Goal: Task Accomplishment & Management: Complete application form

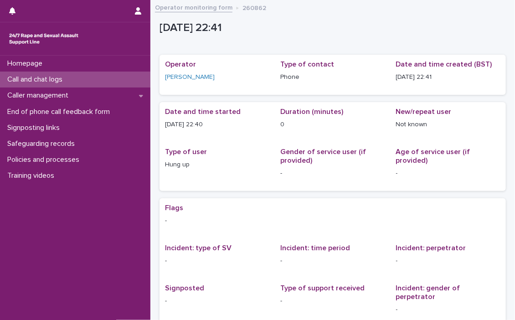
click at [34, 78] on p "Call and chat logs" at bounding box center [37, 79] width 66 height 9
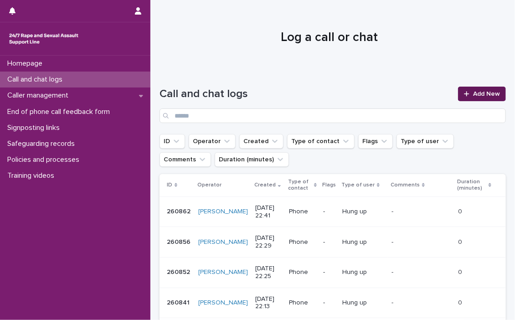
click at [483, 91] on span "Add New" at bounding box center [486, 94] width 27 height 6
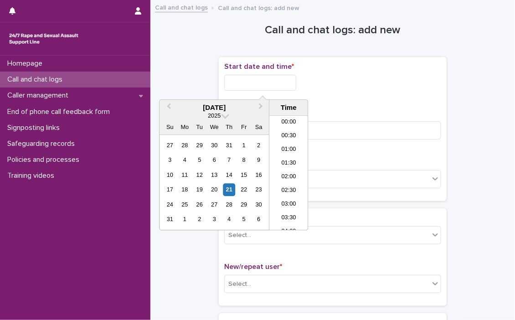
scroll to position [542, 0]
drag, startPoint x: 248, startPoint y: 86, endPoint x: 251, endPoint y: 75, distance: 11.3
click at [249, 78] on input "text" at bounding box center [260, 83] width 72 height 16
click at [285, 176] on li "22:00" at bounding box center [288, 183] width 39 height 14
click at [287, 83] on input "**********" at bounding box center [260, 83] width 72 height 16
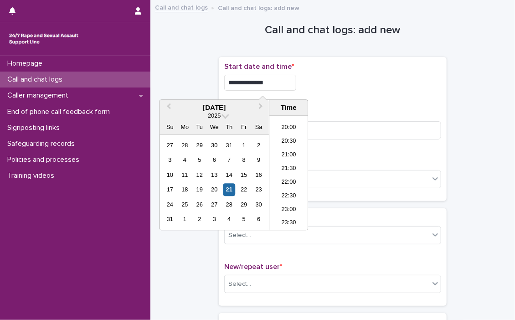
type input "**********"
click at [378, 93] on div "**********" at bounding box center [332, 80] width 217 height 36
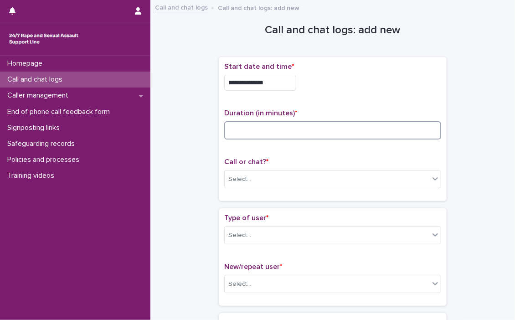
drag, startPoint x: 254, startPoint y: 135, endPoint x: 258, endPoint y: 130, distance: 5.6
click at [254, 135] on input at bounding box center [332, 130] width 217 height 18
click at [256, 133] on input at bounding box center [332, 130] width 217 height 18
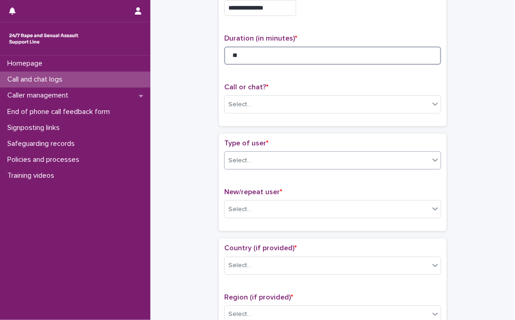
scroll to position [91, 0]
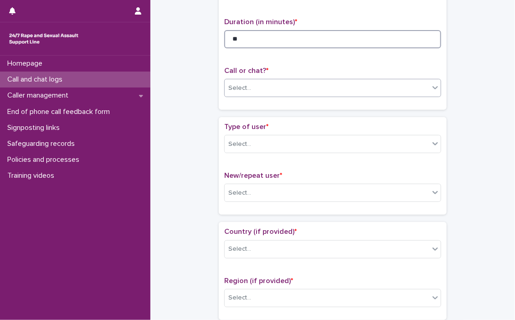
type input "**"
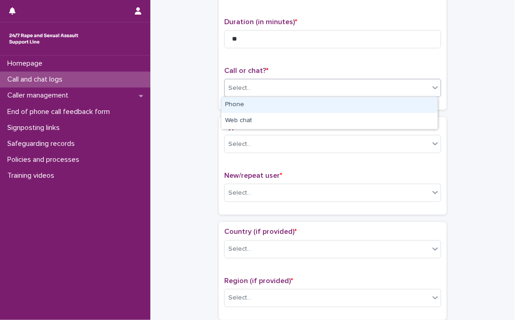
click at [433, 90] on icon at bounding box center [435, 87] width 9 height 9
click at [315, 104] on div "Phone" at bounding box center [330, 105] width 216 height 16
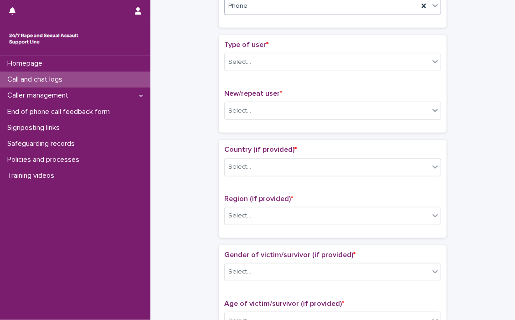
scroll to position [182, 0]
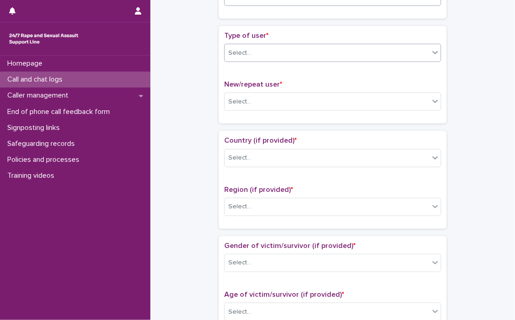
click at [433, 55] on icon at bounding box center [435, 52] width 9 height 9
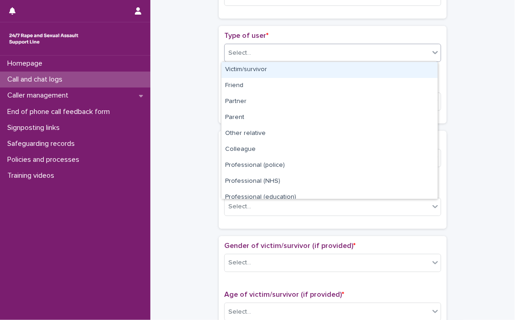
drag, startPoint x: 263, startPoint y: 69, endPoint x: 293, endPoint y: 70, distance: 30.1
click at [263, 68] on div "Victim/survivor" at bounding box center [330, 70] width 216 height 16
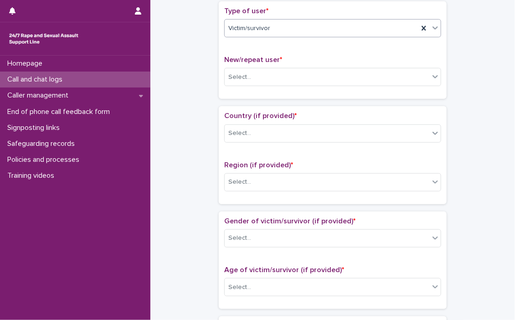
scroll to position [228, 0]
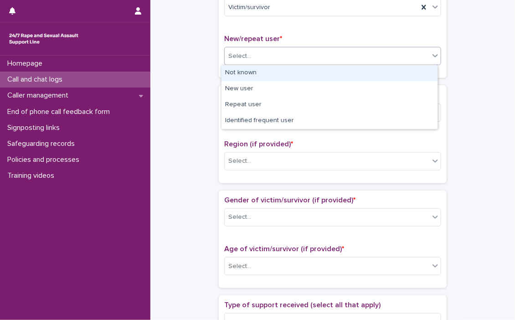
click at [433, 56] on icon at bounding box center [435, 56] width 5 height 3
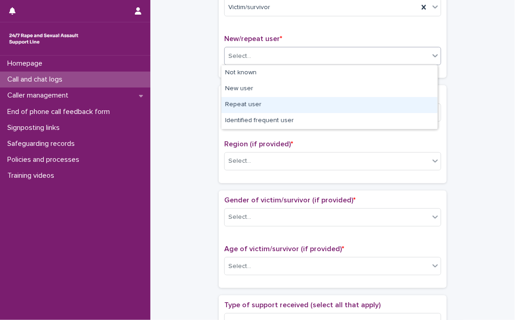
drag, startPoint x: 238, startPoint y: 104, endPoint x: 242, endPoint y: 99, distance: 6.5
click at [238, 104] on div "Repeat user" at bounding box center [330, 105] width 216 height 16
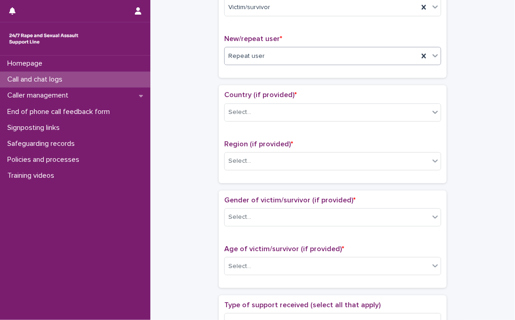
scroll to position [274, 0]
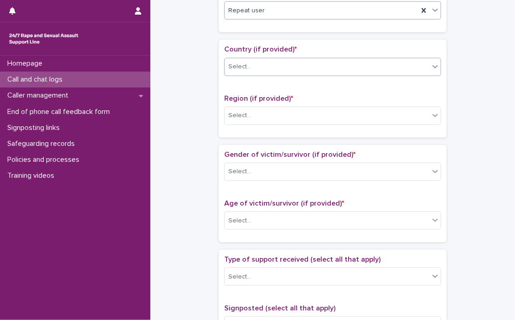
click at [436, 70] on div at bounding box center [435, 66] width 11 height 16
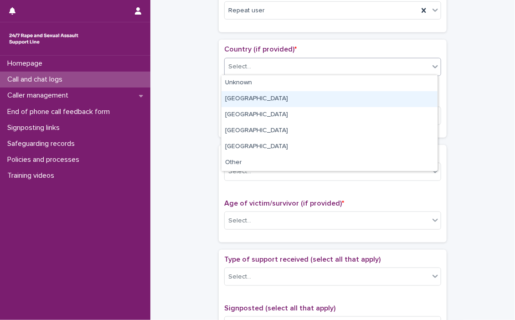
click at [274, 98] on div "[GEOGRAPHIC_DATA]" at bounding box center [330, 99] width 216 height 16
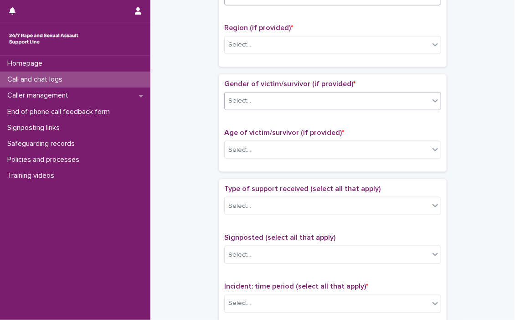
scroll to position [365, 0]
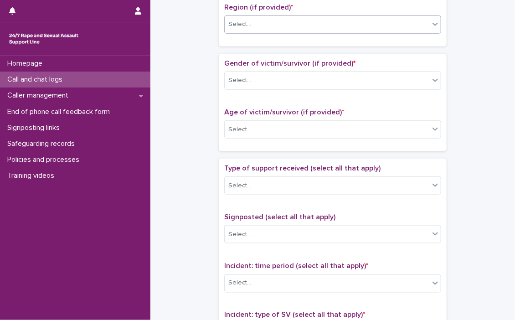
click at [431, 26] on icon at bounding box center [435, 24] width 9 height 9
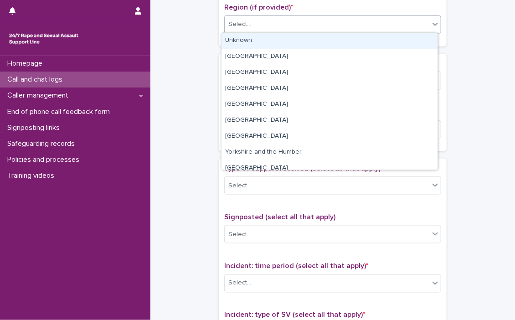
click at [246, 40] on div "Unknown" at bounding box center [330, 41] width 216 height 16
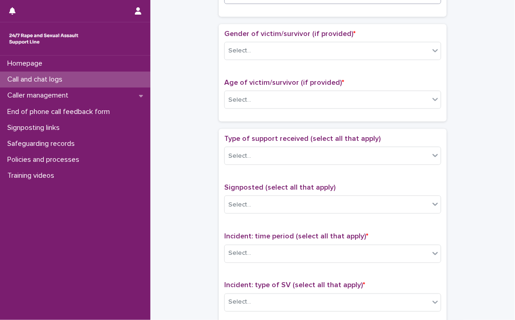
scroll to position [410, 0]
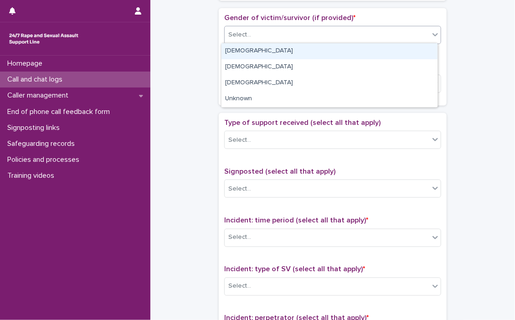
click at [433, 34] on icon at bounding box center [435, 34] width 5 height 3
click at [238, 50] on div "[DEMOGRAPHIC_DATA]" at bounding box center [330, 51] width 216 height 16
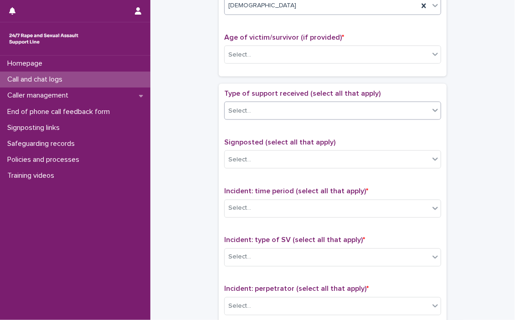
scroll to position [456, 0]
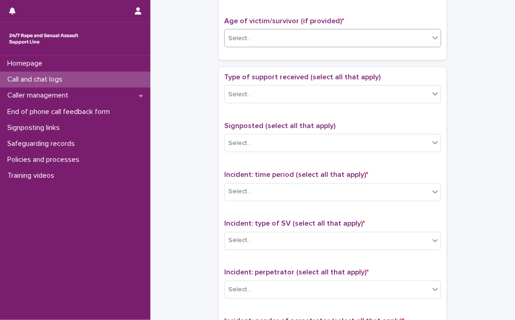
click at [431, 40] on icon at bounding box center [435, 37] width 9 height 9
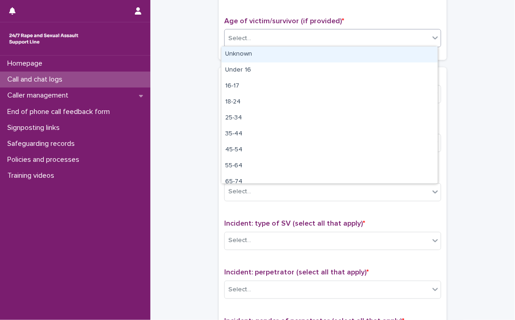
click at [264, 55] on div "Unknown" at bounding box center [330, 55] width 216 height 16
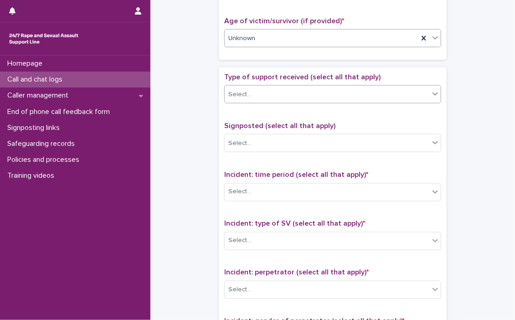
click at [435, 93] on icon at bounding box center [435, 93] width 9 height 9
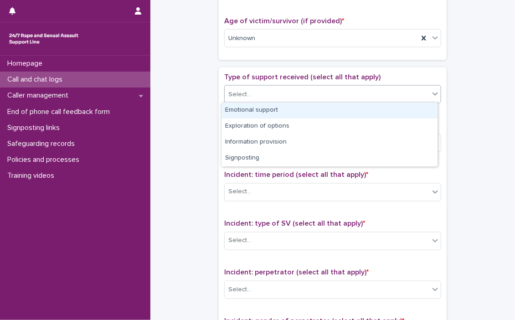
click at [279, 114] on div "Emotional support" at bounding box center [330, 111] width 216 height 16
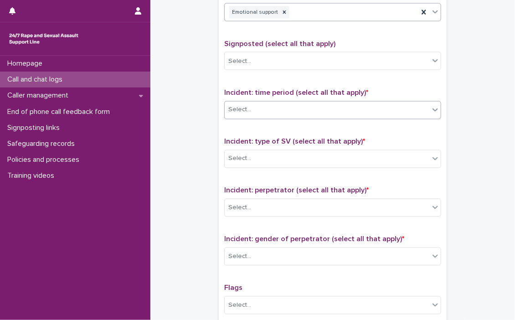
scroll to position [547, 0]
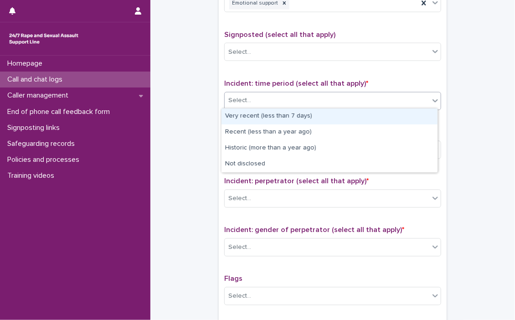
click at [431, 100] on icon at bounding box center [435, 100] width 9 height 9
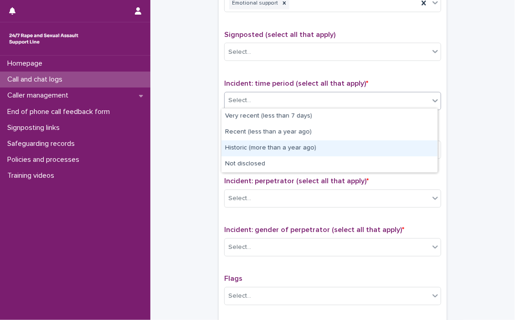
drag, startPoint x: 230, startPoint y: 155, endPoint x: 240, endPoint y: 147, distance: 12.7
click at [240, 147] on div "Historic (more than a year ago)" at bounding box center [330, 148] width 216 height 16
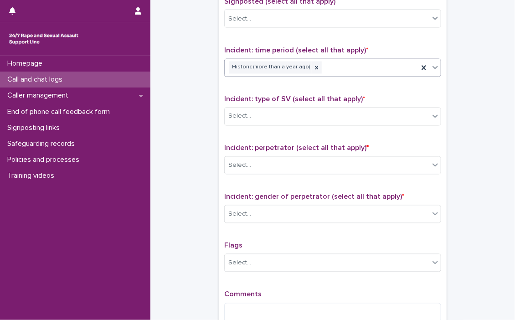
scroll to position [593, 0]
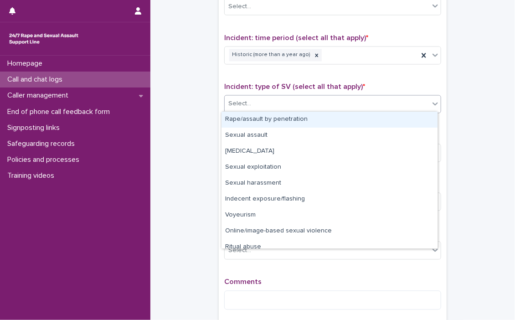
click at [433, 106] on icon at bounding box center [435, 103] width 9 height 9
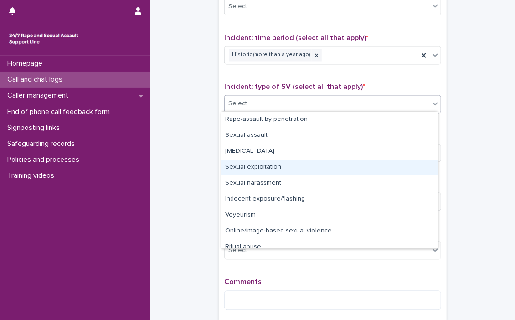
scroll to position [23, 0]
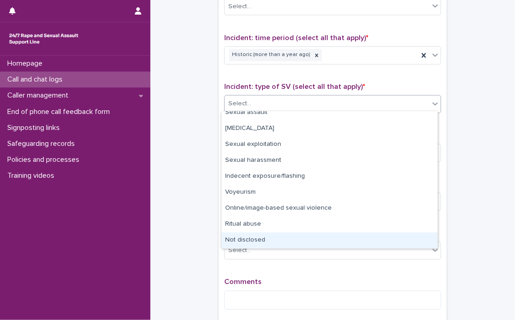
click at [267, 240] on div "Not disclosed" at bounding box center [330, 241] width 216 height 16
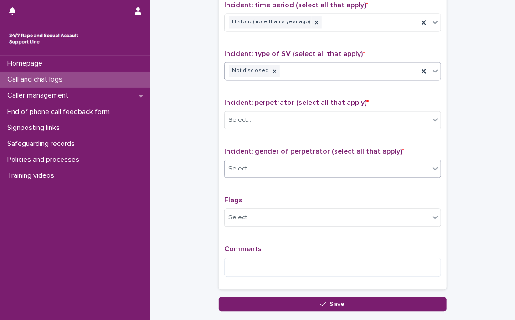
scroll to position [684, 0]
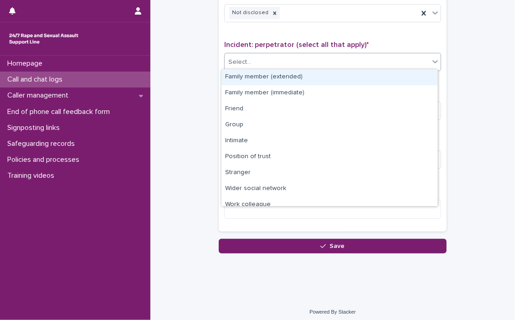
click at [435, 57] on icon at bounding box center [435, 61] width 9 height 9
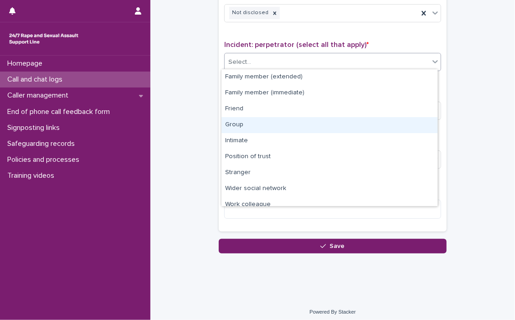
scroll to position [38, 0]
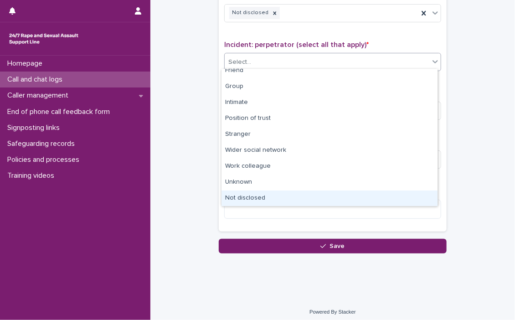
click at [296, 201] on div "Not disclosed" at bounding box center [330, 199] width 216 height 16
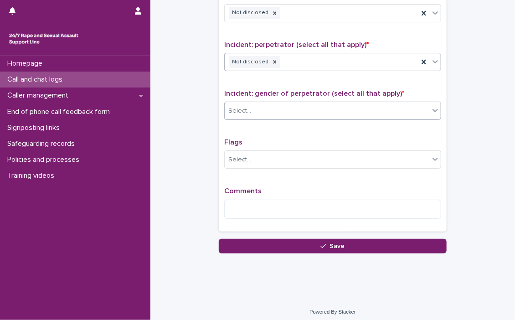
click at [434, 109] on icon at bounding box center [435, 110] width 5 height 3
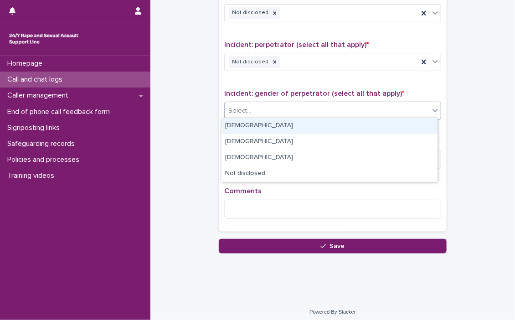
click at [266, 124] on div "[DEMOGRAPHIC_DATA]" at bounding box center [330, 126] width 216 height 16
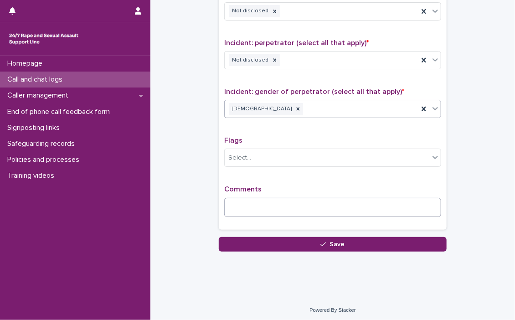
scroll to position [686, 0]
drag, startPoint x: 261, startPoint y: 206, endPoint x: 266, endPoint y: 201, distance: 6.8
click at [264, 202] on textarea at bounding box center [332, 208] width 217 height 20
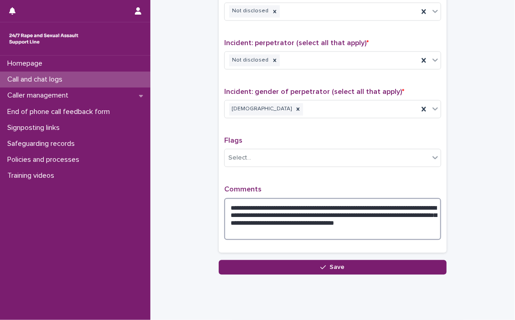
click at [277, 234] on textarea "**********" at bounding box center [332, 219] width 217 height 42
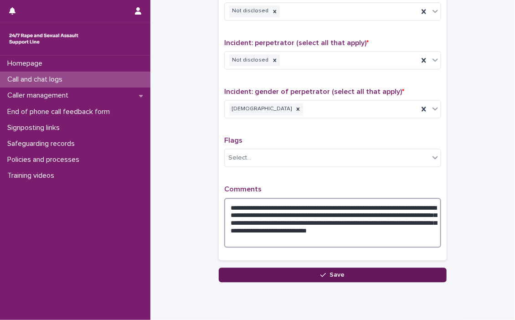
type textarea "**********"
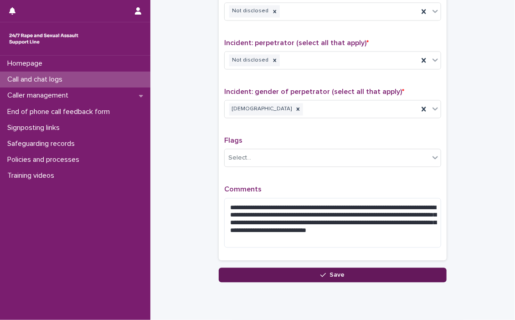
click at [337, 272] on span "Save" at bounding box center [337, 275] width 15 height 6
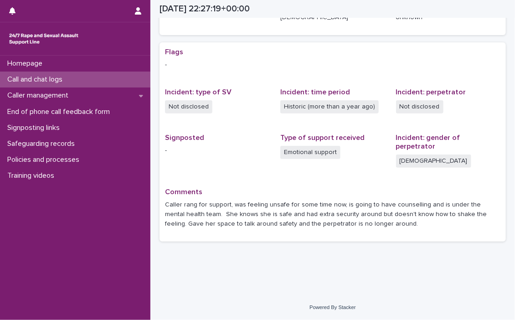
scroll to position [147, 0]
